Goal: Navigation & Orientation: Understand site structure

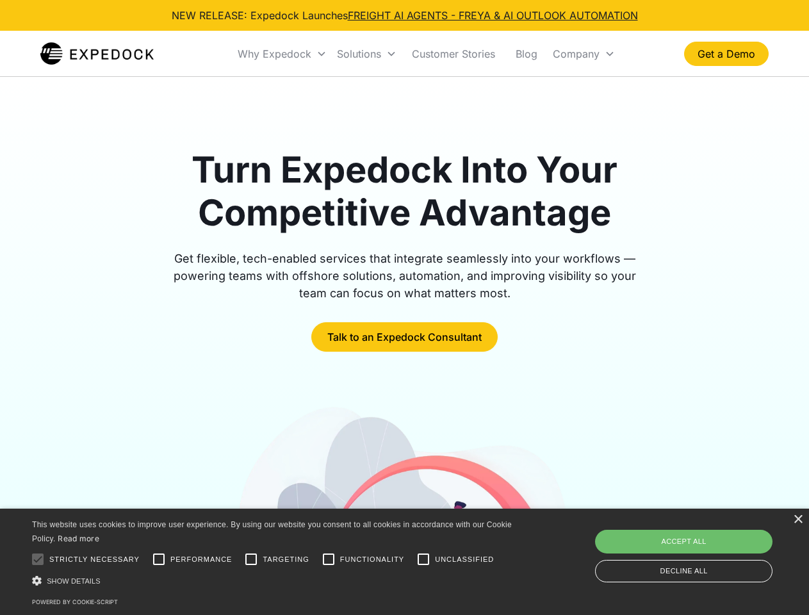
click at [282, 54] on div "Why Expedock" at bounding box center [275, 53] width 74 height 13
click at [366, 54] on div "Solutions" at bounding box center [359, 53] width 44 height 13
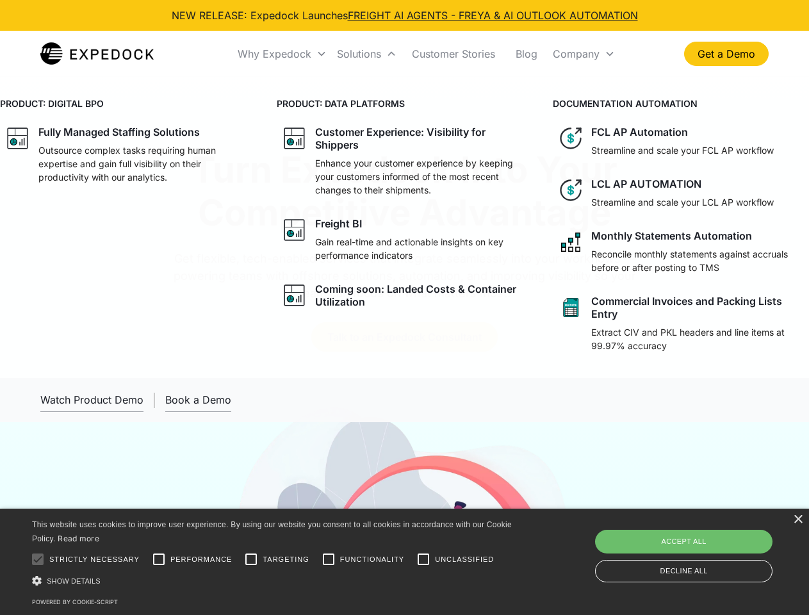
click at [583, 54] on div "Company" at bounding box center [576, 53] width 47 height 13
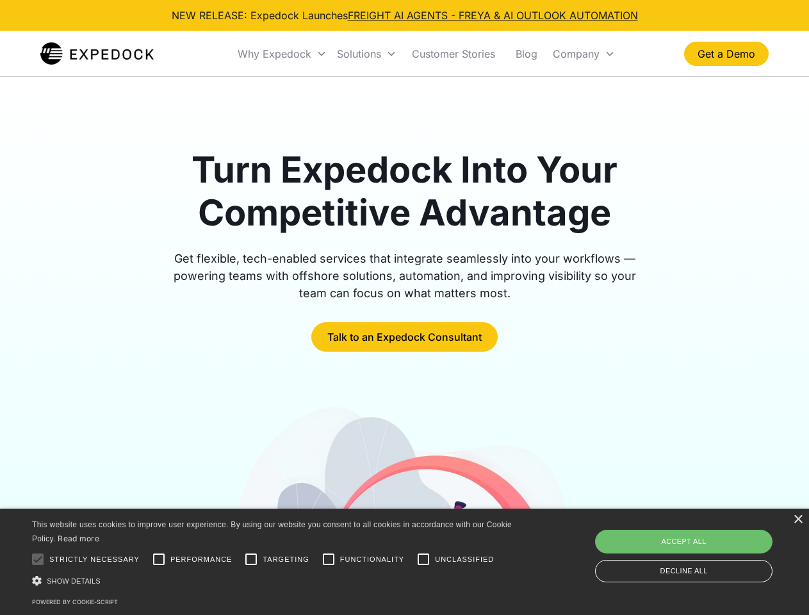
click at [797, 519] on div "×" at bounding box center [798, 520] width 10 height 10
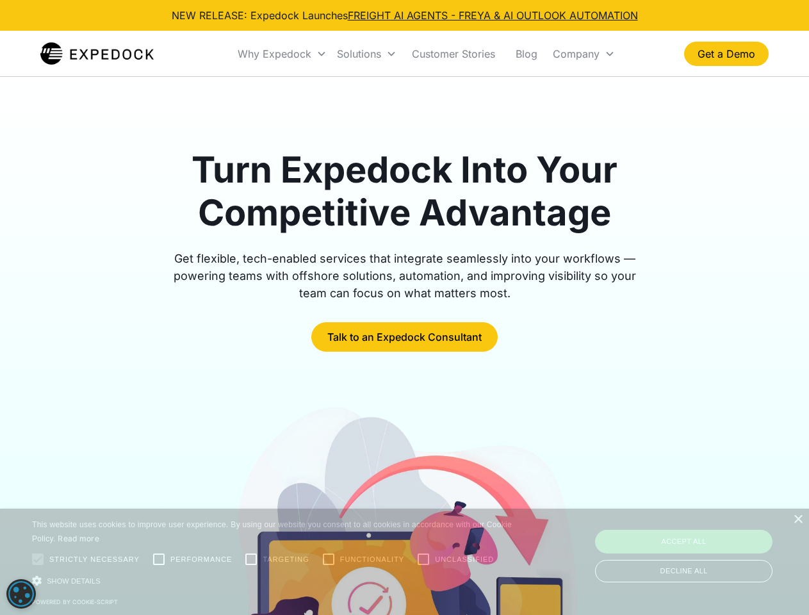
click at [38, 559] on div at bounding box center [38, 559] width 26 height 26
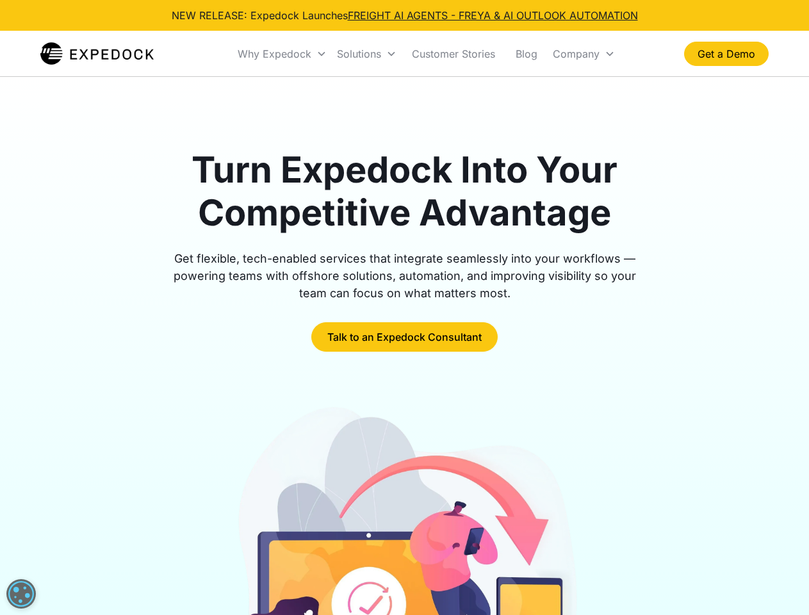
click at [159, 559] on div at bounding box center [404, 576] width 728 height 346
click at [251, 559] on img at bounding box center [404, 576] width 350 height 346
click at [329, 559] on img at bounding box center [404, 576] width 350 height 346
click at [423, 559] on img at bounding box center [404, 576] width 350 height 346
click at [274, 580] on img at bounding box center [404, 576] width 350 height 346
